Goal: Find specific page/section: Find specific page/section

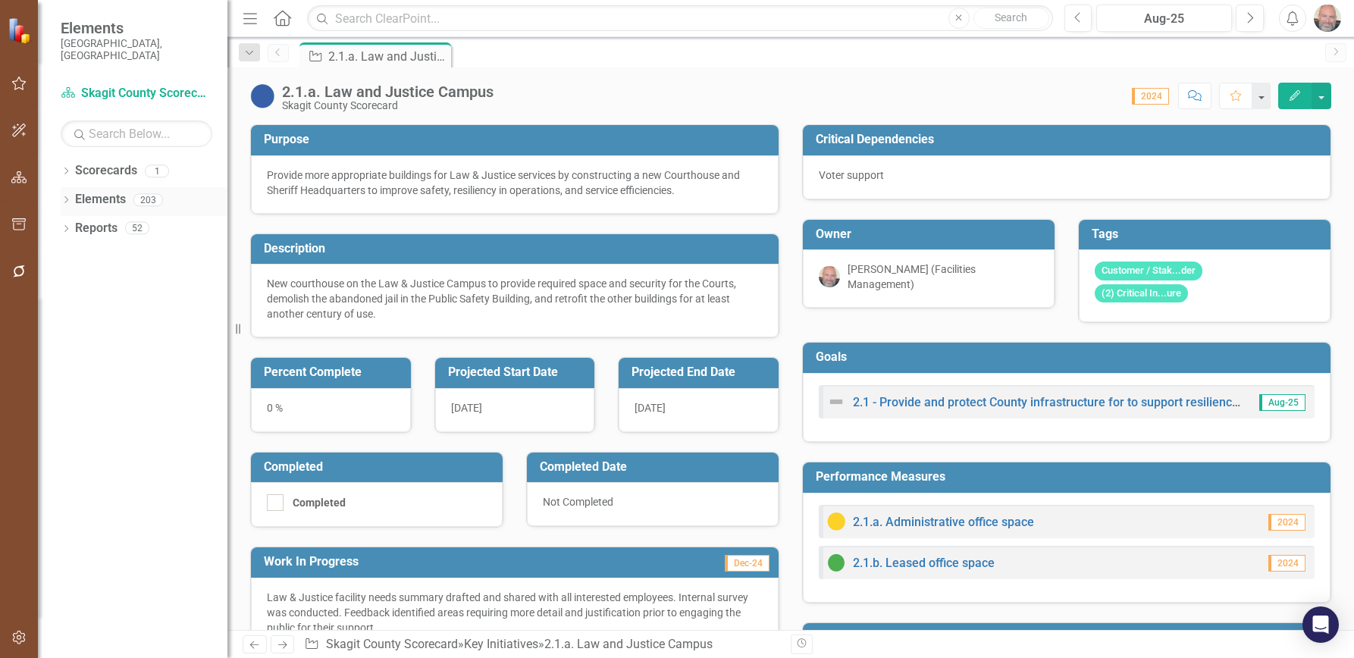
click at [70, 197] on icon "Dropdown" at bounding box center [66, 201] width 11 height 8
click at [73, 255] on icon "Dropdown" at bounding box center [73, 259] width 11 height 8
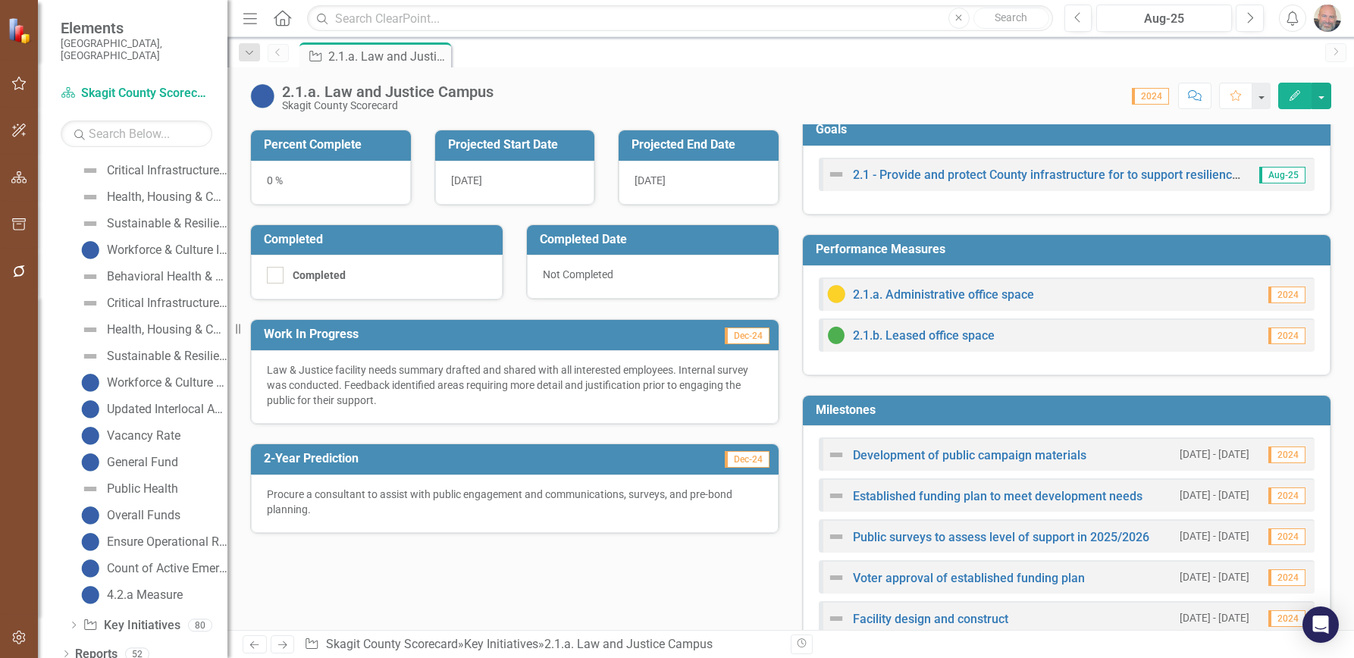
scroll to position [303, 0]
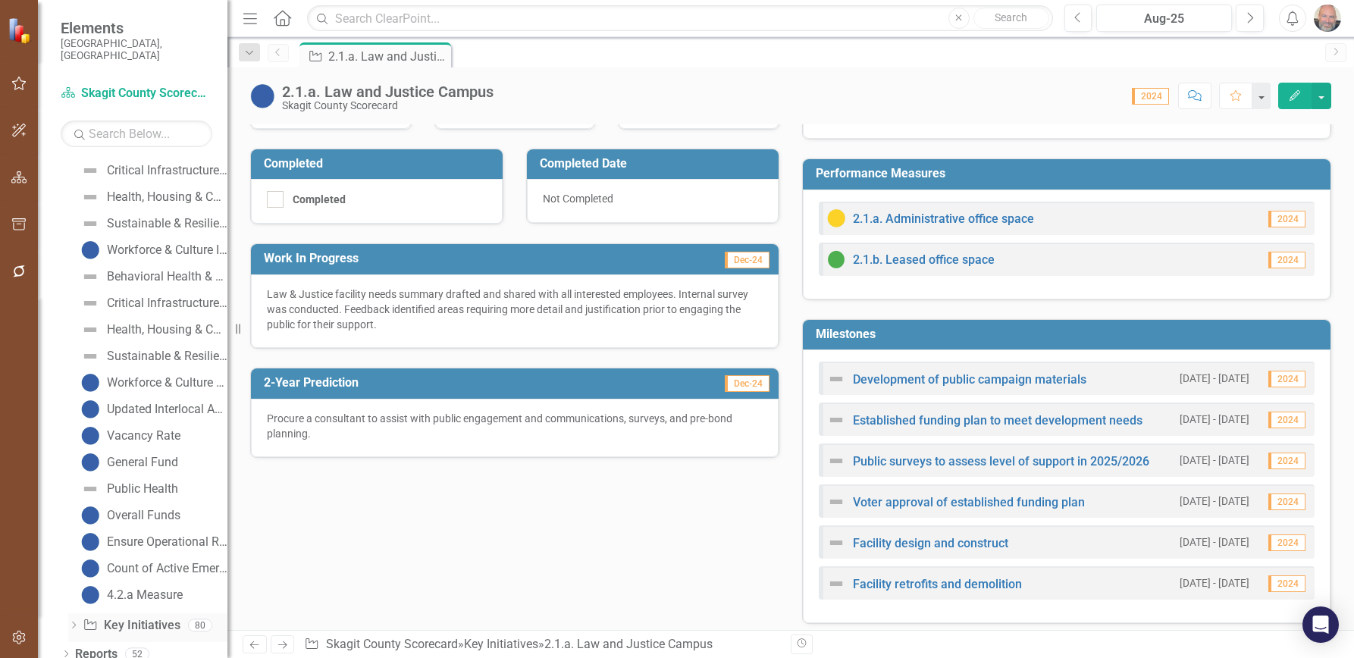
click at [74, 621] on icon at bounding box center [74, 624] width 4 height 7
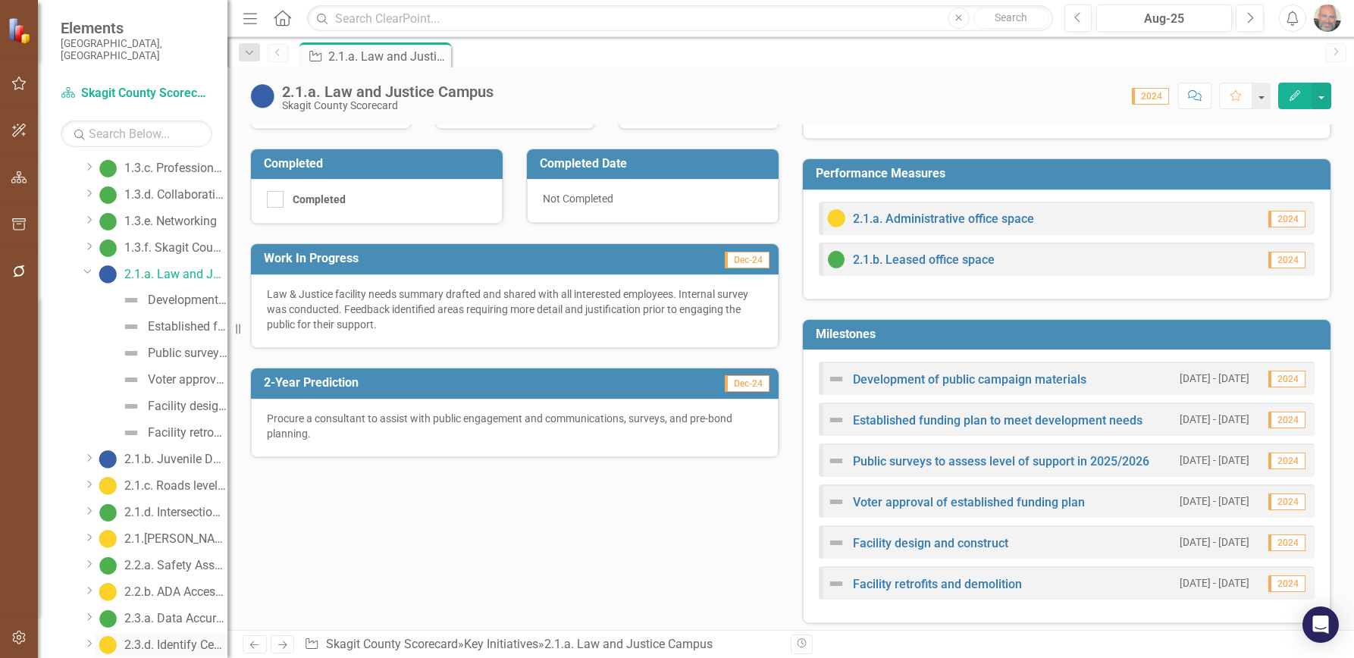
scroll to position [425, 0]
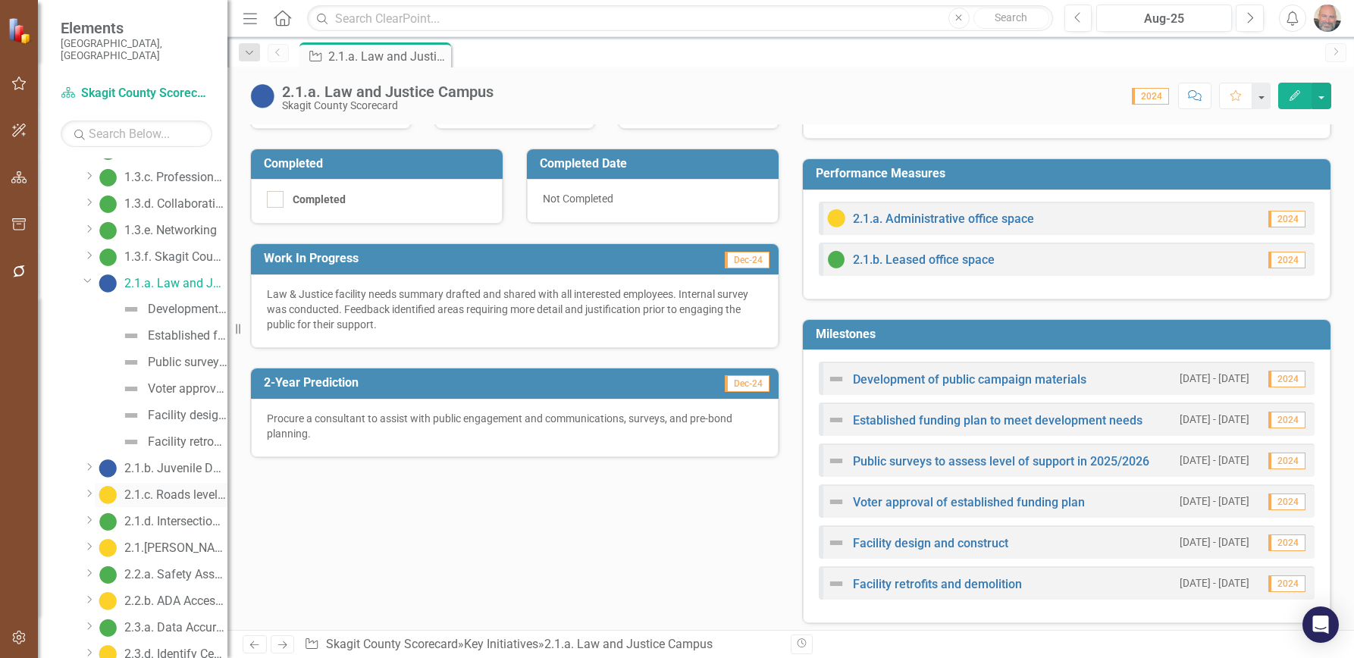
click at [176, 488] on div "2.1.c. Roads level of service" at bounding box center [175, 495] width 103 height 14
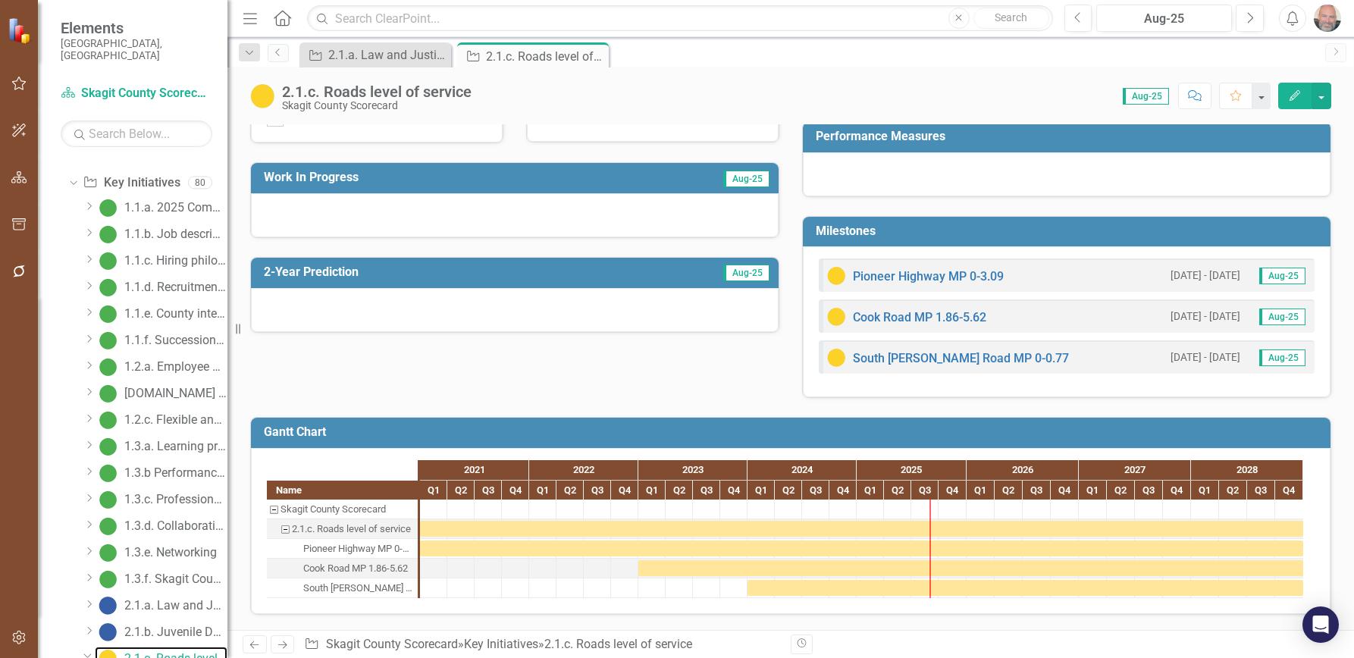
scroll to position [356, 0]
click at [927, 354] on link "South [PERSON_NAME] Road MP 0-0.77" at bounding box center [961, 358] width 216 height 14
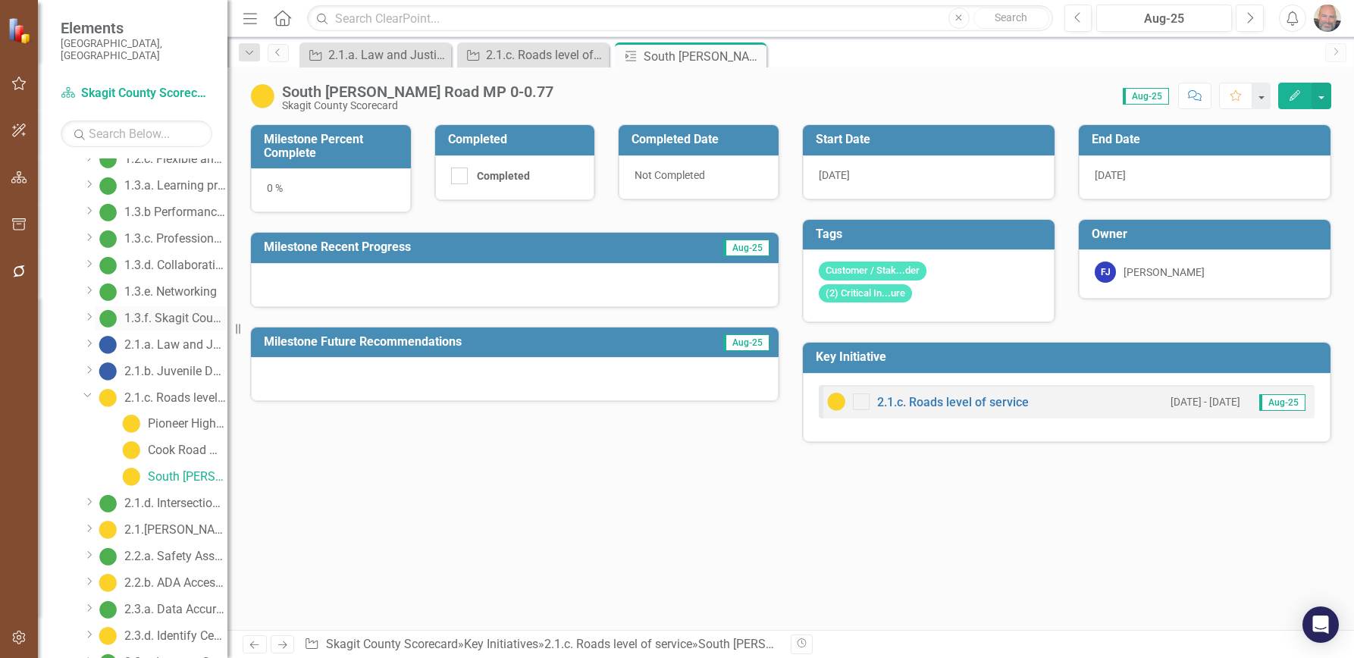
scroll to position [409, 0]
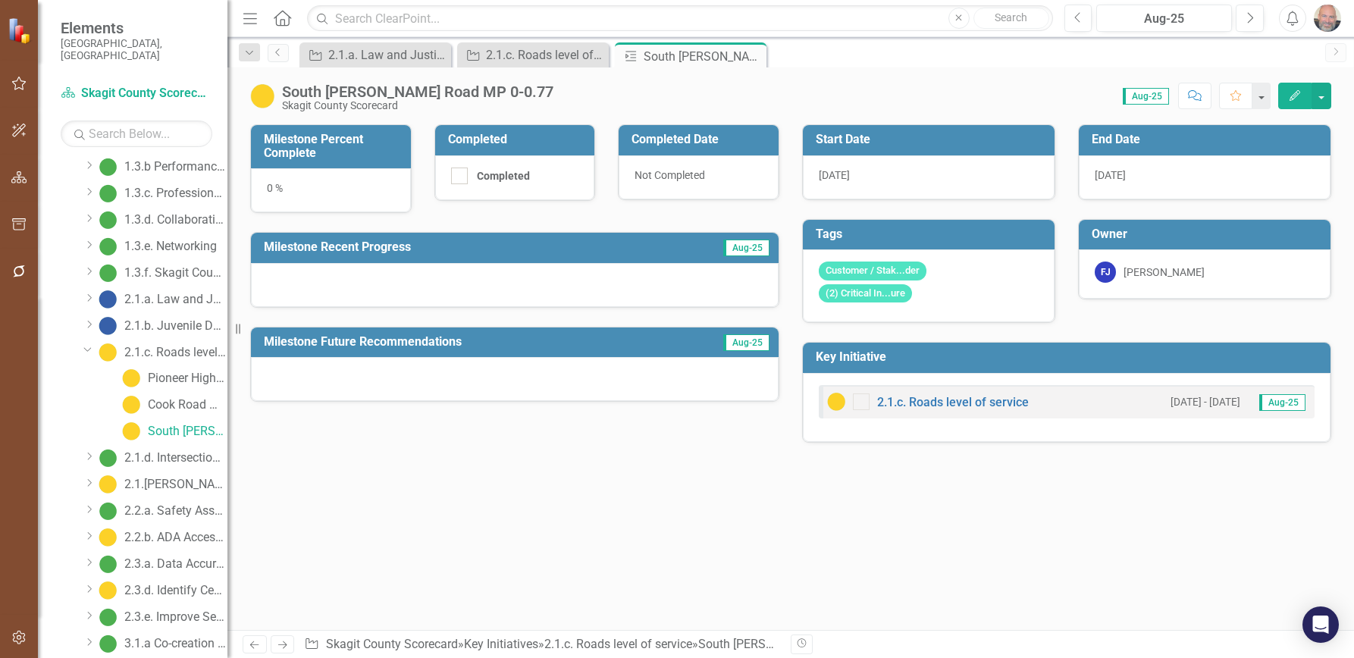
click at [86, 505] on icon "Dropdown" at bounding box center [88, 509] width 11 height 9
click at [169, 504] on div "2.2.a. Safety Assessments of County Campuses and Facilities" at bounding box center [175, 511] width 103 height 14
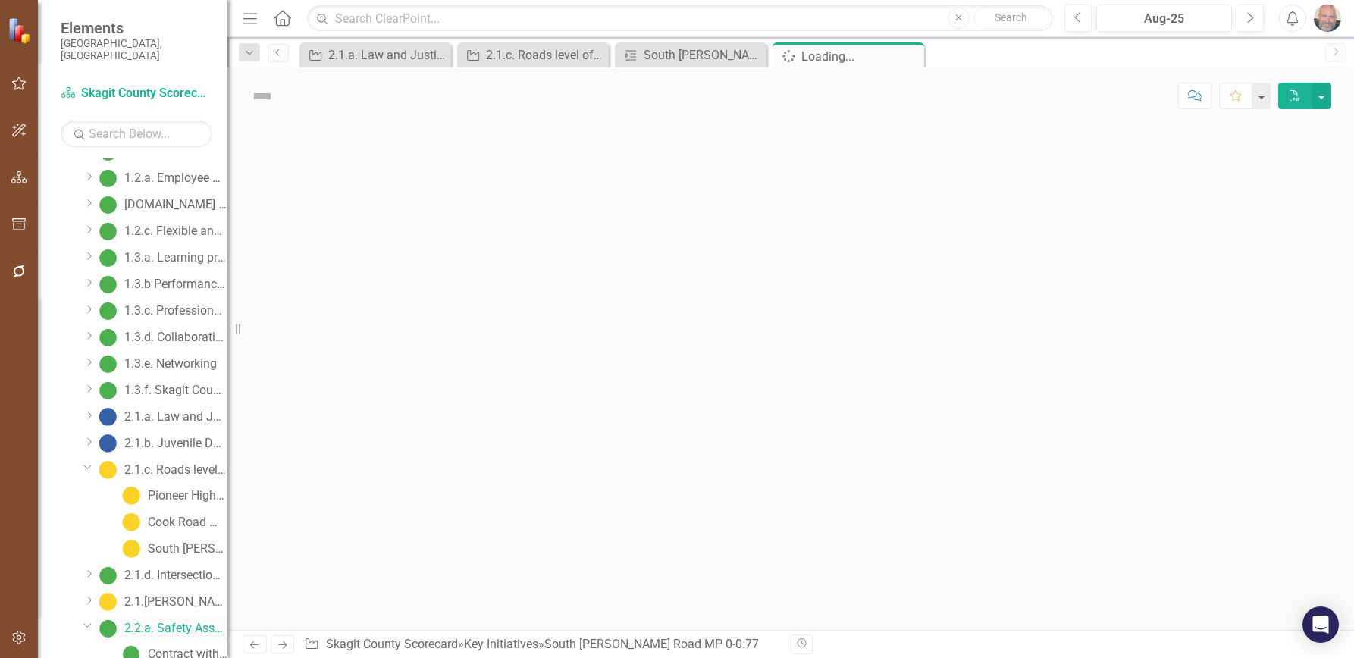
scroll to position [261, 0]
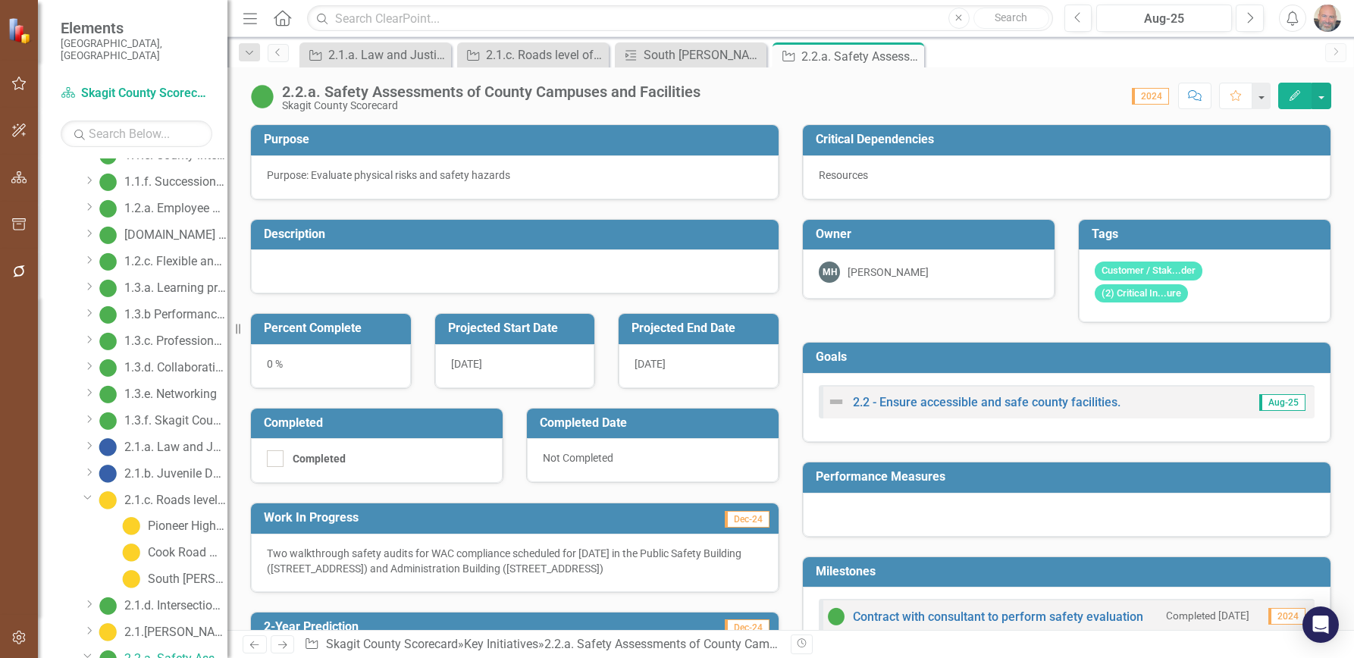
click at [86, 496] on icon at bounding box center [88, 498] width 8 height 4
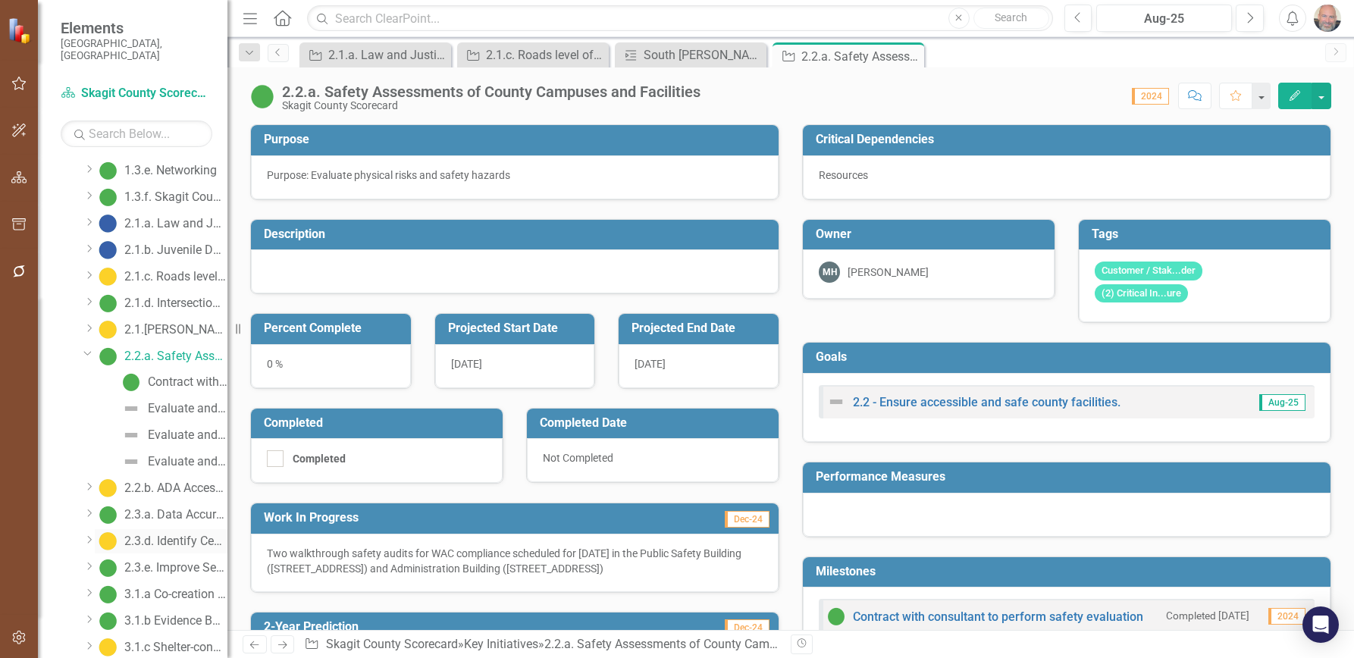
scroll to position [489, 0]
click at [84, 348] on icon at bounding box center [88, 350] width 8 height 4
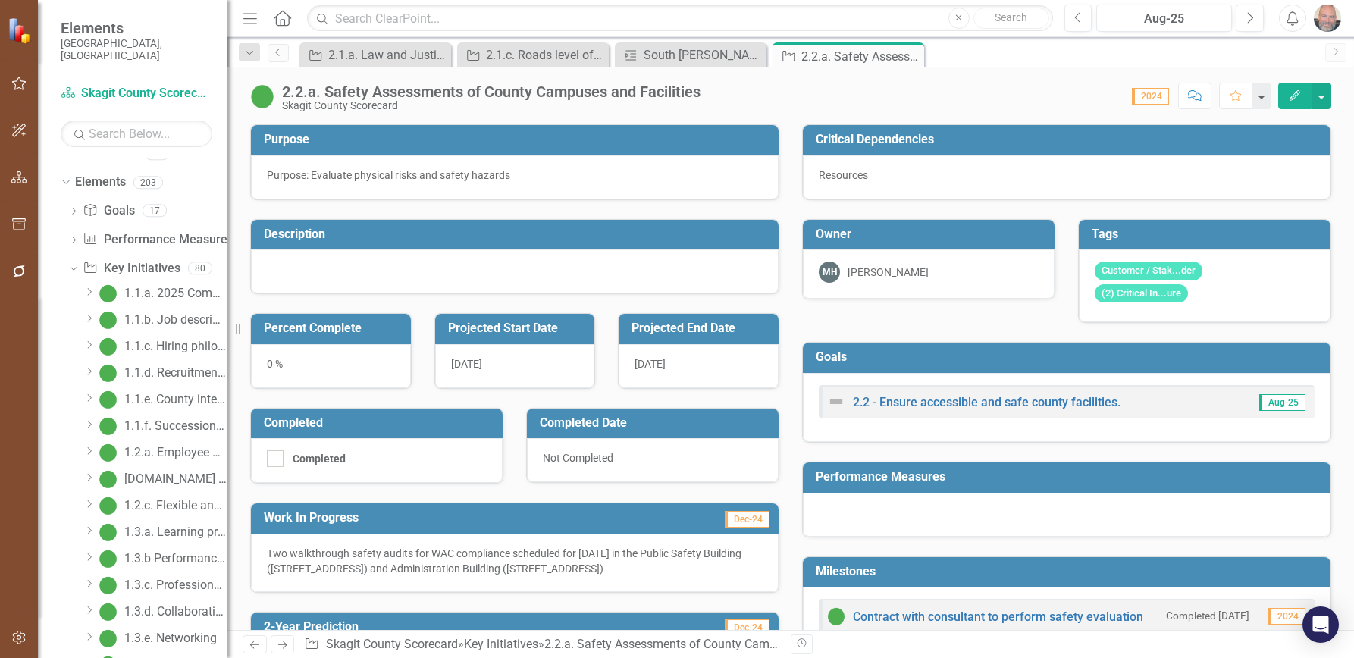
scroll to position [0, 0]
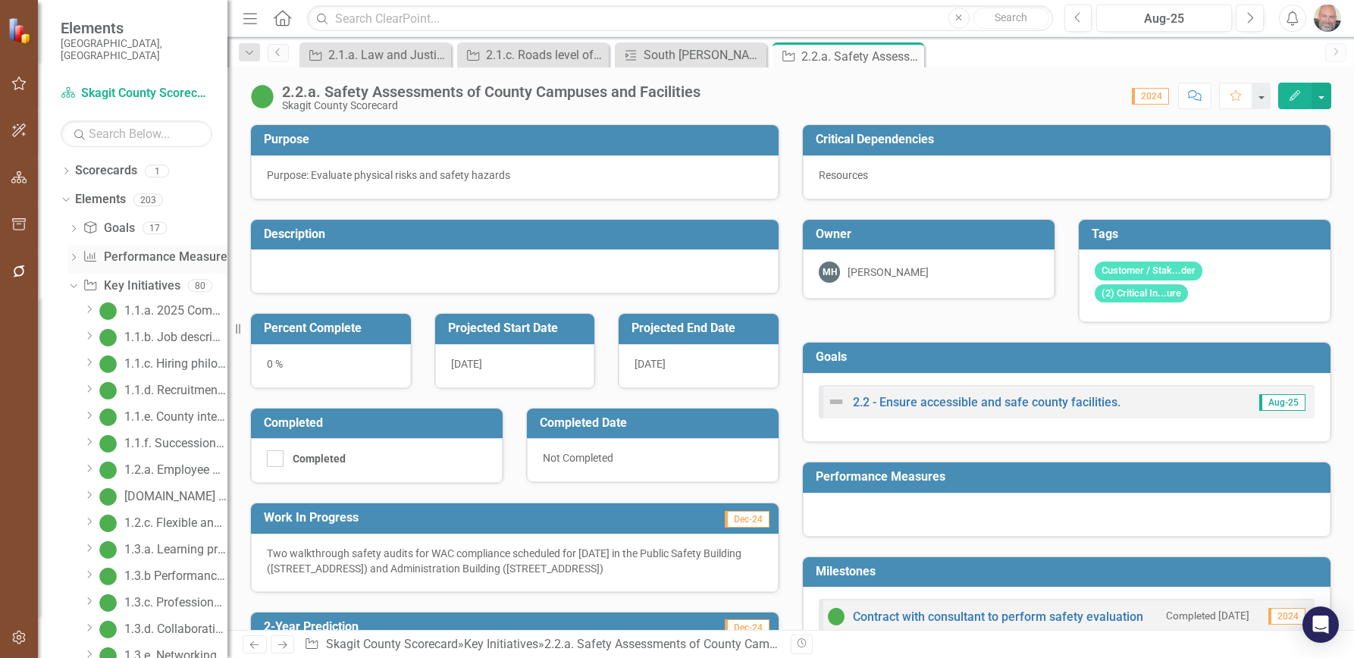
click at [75, 255] on icon "Dropdown" at bounding box center [73, 259] width 11 height 8
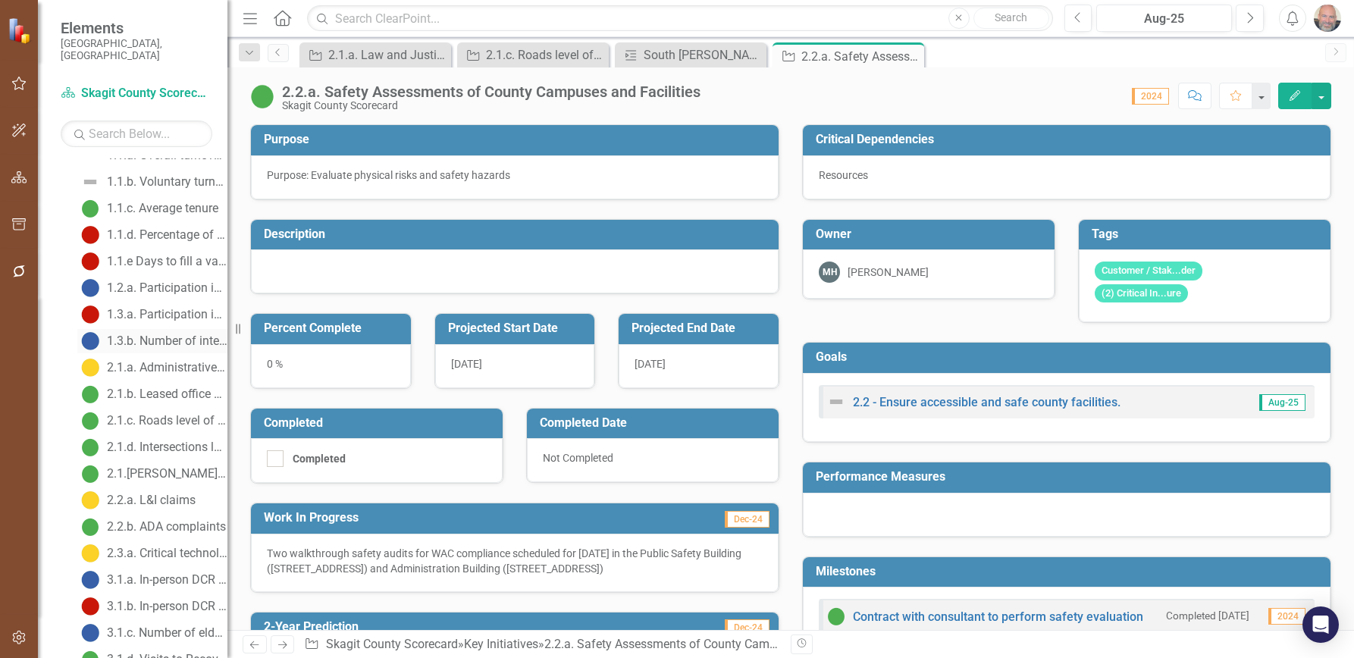
scroll to position [152, 0]
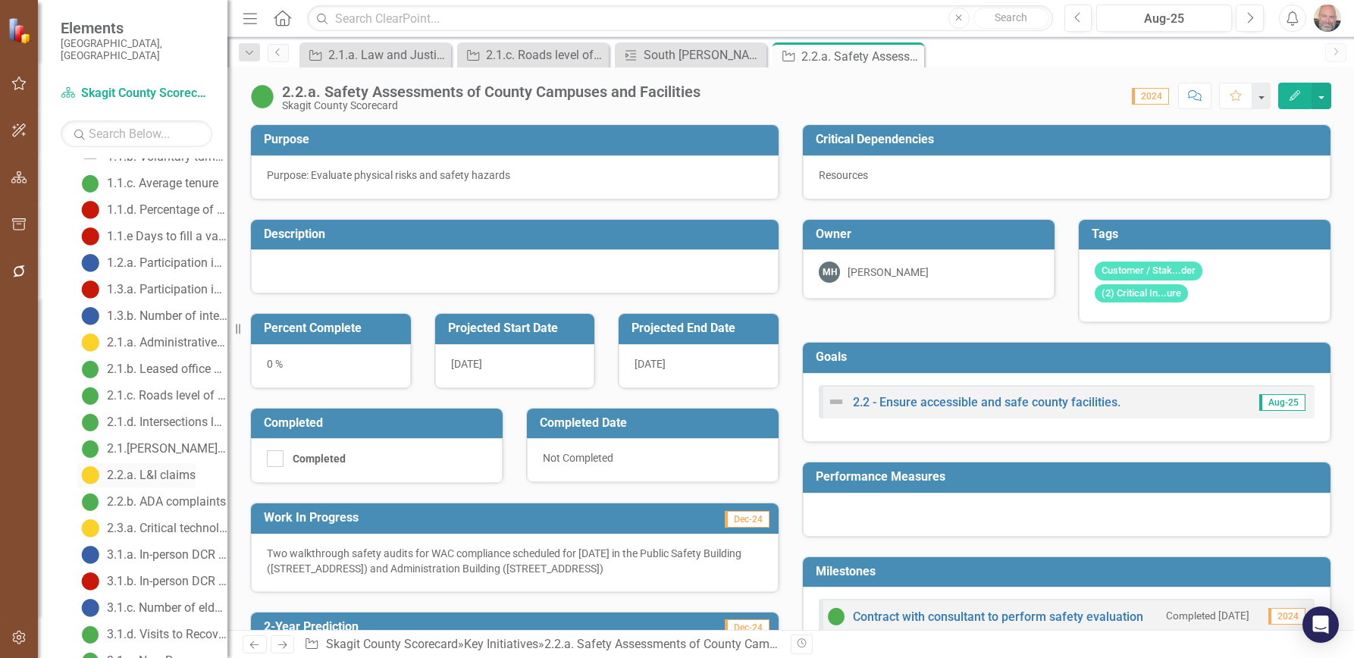
click at [162, 468] on div "2.2.a. L&I claims" at bounding box center [151, 475] width 89 height 14
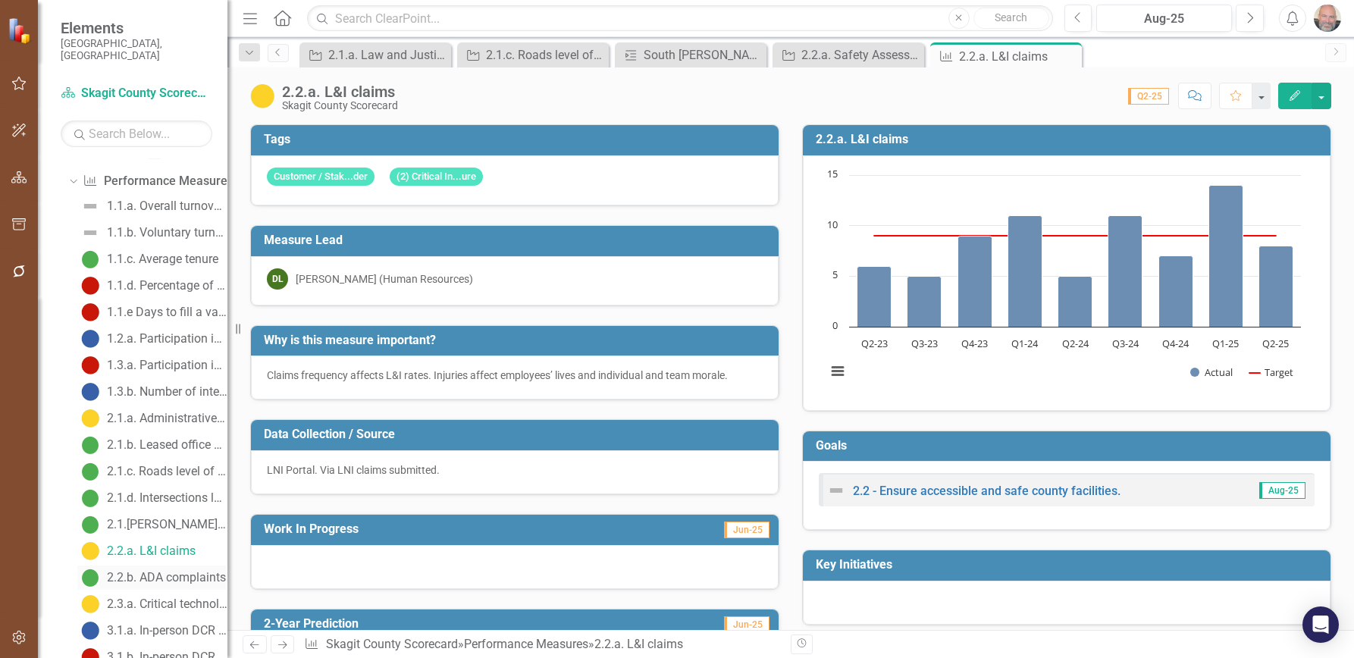
scroll to position [152, 0]
